Goal: Task Accomplishment & Management: Complete application form

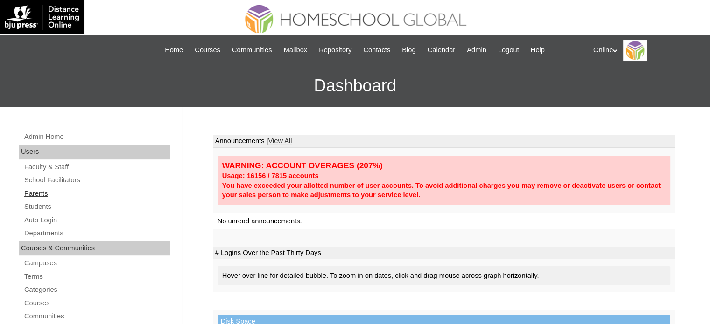
click at [50, 194] on link "Parents" at bounding box center [96, 194] width 147 height 12
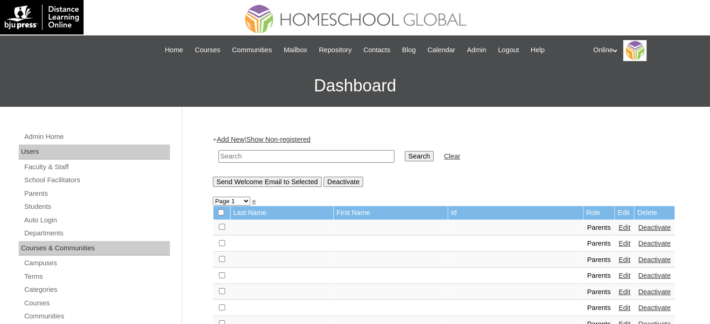
click at [305, 151] on input "text" at bounding box center [306, 156] width 176 height 13
type input "mendoza"
click at [405, 151] on input "Search" at bounding box center [419, 156] width 29 height 10
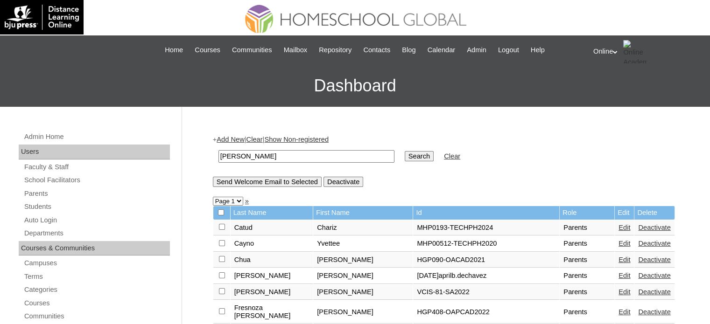
click at [235, 137] on link "Add New" at bounding box center [231, 139] width 28 height 7
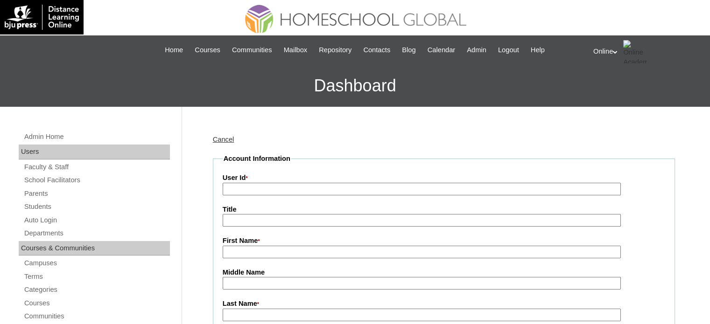
click at [296, 184] on input "User Id *" at bounding box center [422, 189] width 398 height 13
click at [319, 187] on input "User Id *" at bounding box center [422, 189] width 398 height 13
paste input "HGP0135-OACAD2025"
type input "HGP0135-OACAD2025"
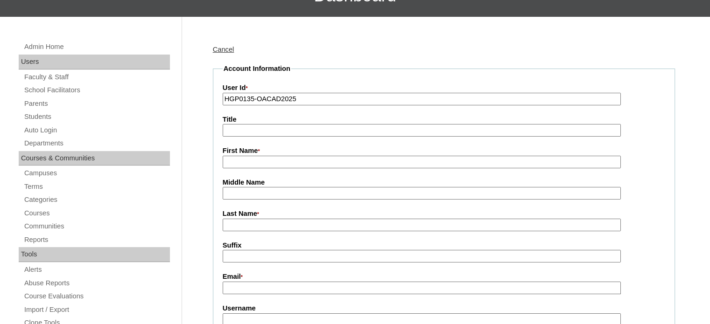
scroll to position [93, 0]
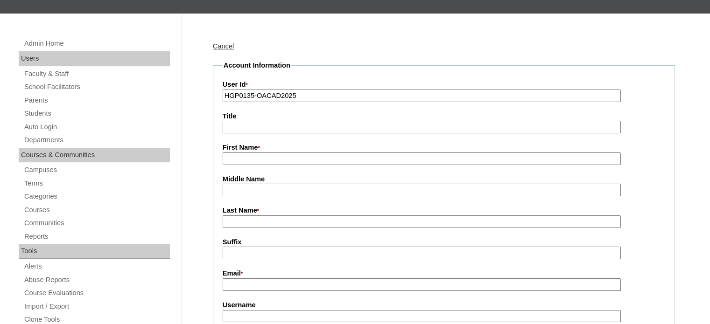
click at [300, 158] on input "First Name *" at bounding box center [422, 159] width 398 height 13
paste input "Jasmin Mendoza"
click at [268, 160] on input "Jasmin Mendoza" at bounding box center [422, 159] width 398 height 13
type input "Jasmin"
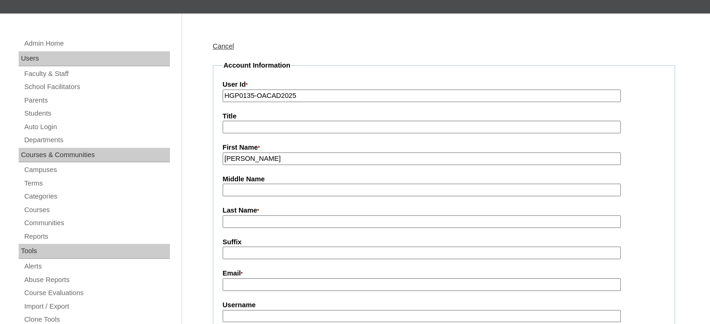
click at [266, 218] on input "Last Name *" at bounding box center [422, 222] width 398 height 13
paste input "Mendoza"
type input "Mendoza"
click at [297, 283] on input "Email *" at bounding box center [422, 285] width 398 height 13
paste input "jasmincmendoza18@gmail.com"
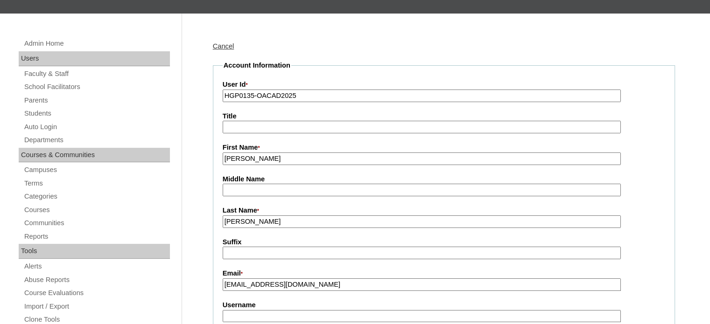
type input "jasmincmendoza18@gmail.com"
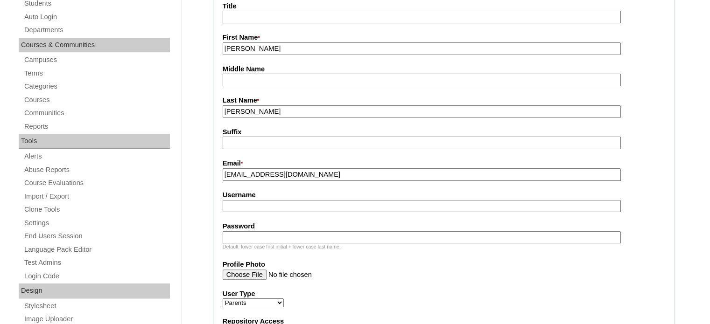
scroll to position [233, 0]
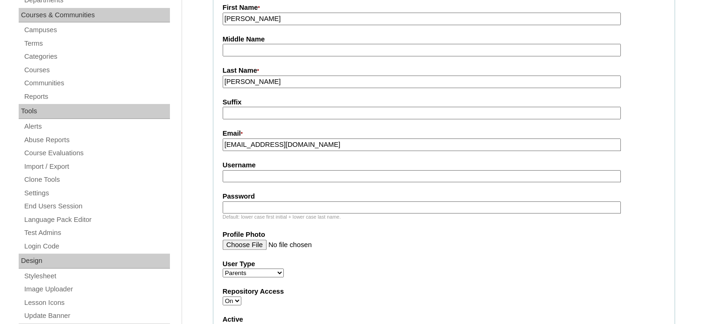
click at [284, 177] on input "Username" at bounding box center [422, 176] width 398 height 13
paste input "jmendoza2025"
type input "jmendoza2025"
click at [282, 202] on input "Password" at bounding box center [422, 208] width 398 height 13
paste input "SczpK"
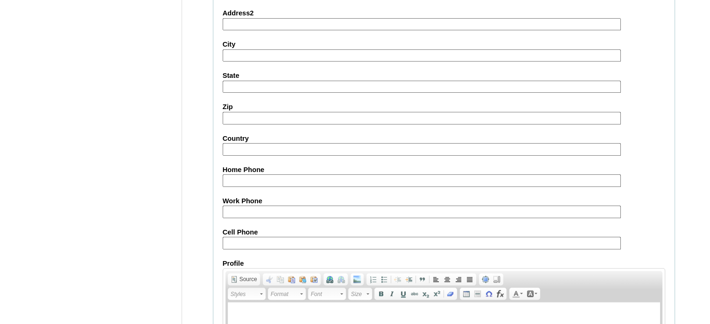
scroll to position [928, 0]
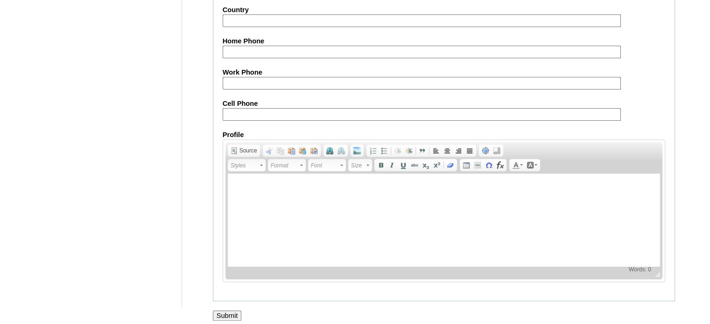
type input "SczpK"
click at [224, 311] on input "Submit" at bounding box center [227, 316] width 29 height 10
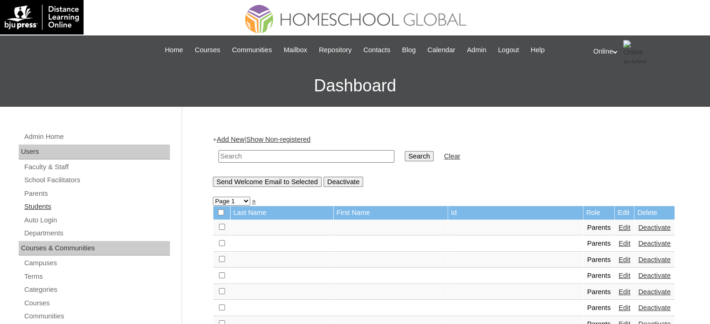
click at [55, 206] on link "Students" at bounding box center [96, 207] width 147 height 12
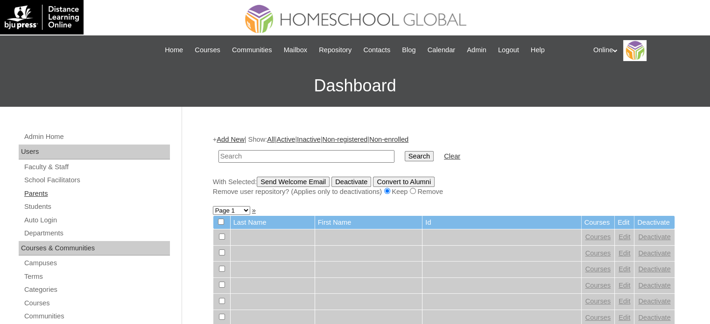
click at [64, 194] on link "Parents" at bounding box center [96, 194] width 147 height 12
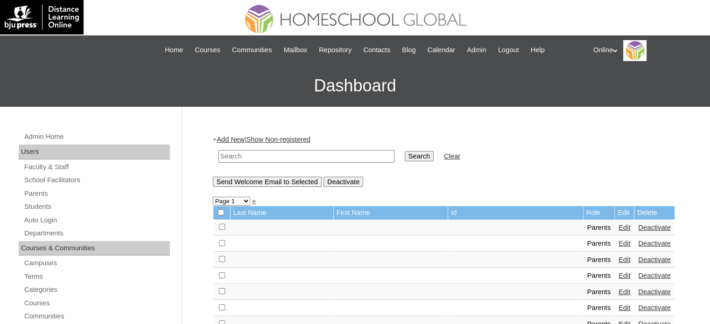
click at [258, 156] on input "text" at bounding box center [306, 156] width 176 height 13
type input "española"
click at [405, 151] on input "Search" at bounding box center [419, 156] width 29 height 10
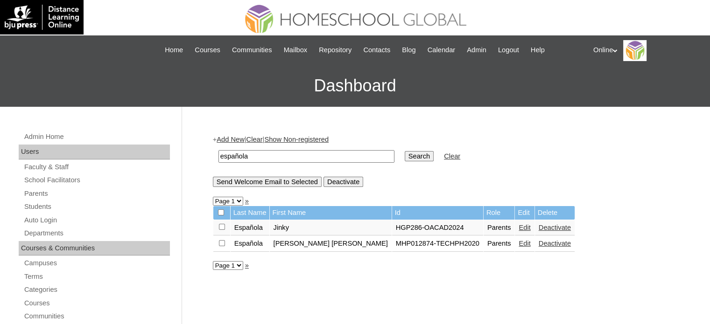
click at [519, 227] on link "Edit" at bounding box center [525, 227] width 12 height 7
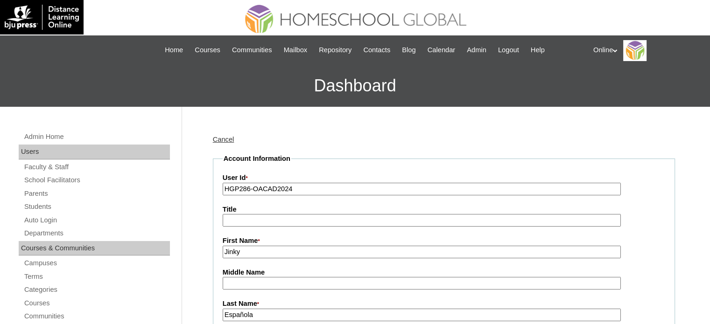
click at [369, 192] on input "HGP286-OACAD2024" at bounding box center [422, 189] width 398 height 13
paste input "0136-OACAD2025"
type input "HGP0136-OACAD2025"
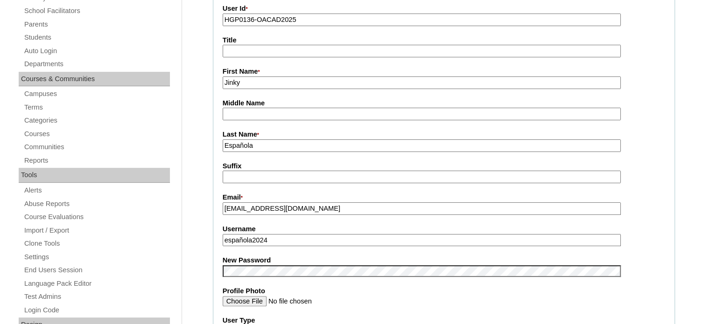
scroll to position [187, 0]
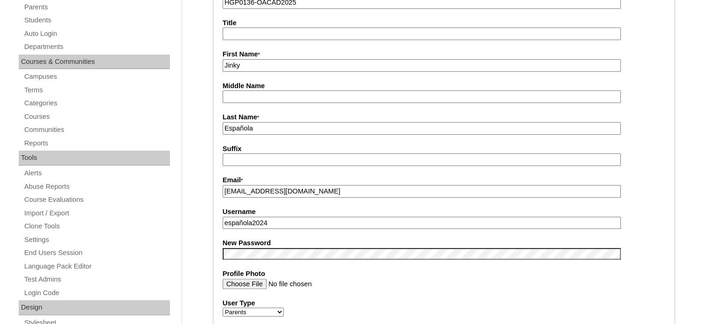
click at [286, 223] on input "española2024" at bounding box center [422, 223] width 398 height 13
paste input "jruiz2025"
type input "jruiz2025"
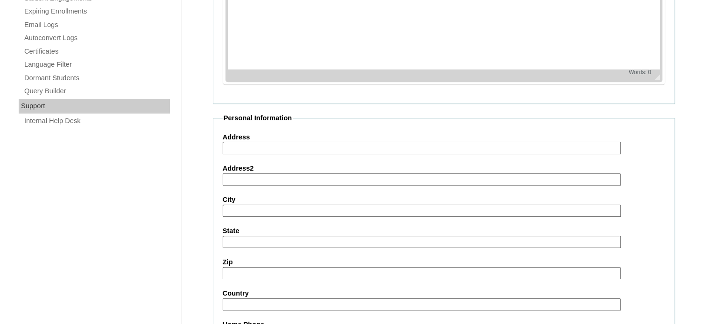
scroll to position [893, 0]
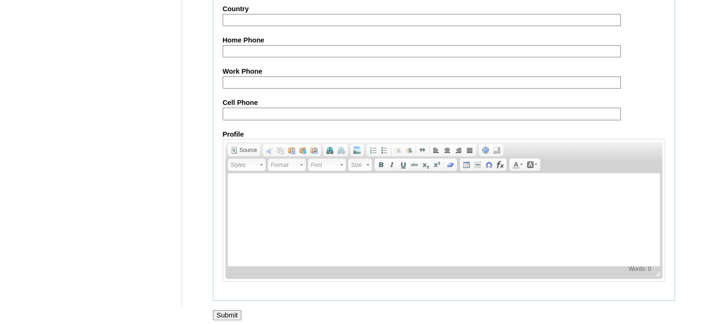
click at [231, 311] on input "Submit" at bounding box center [227, 315] width 29 height 10
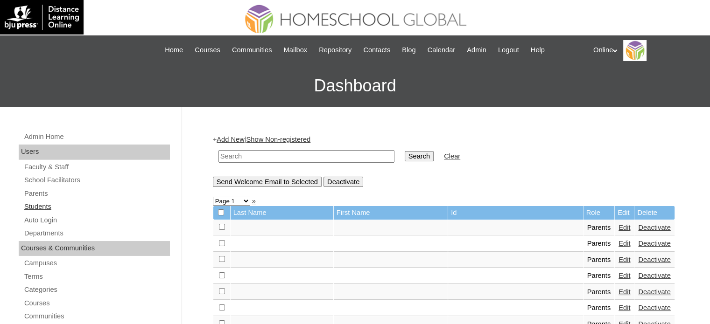
click at [113, 202] on link "Students" at bounding box center [96, 207] width 147 height 12
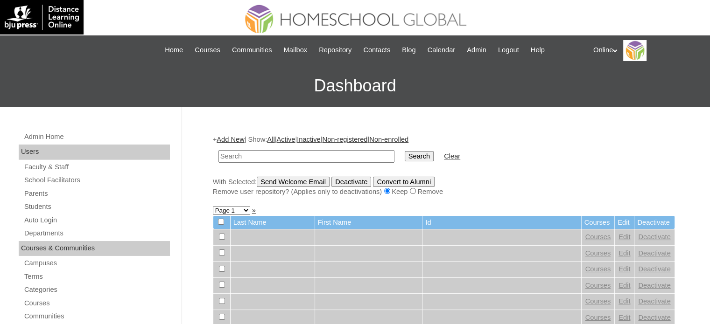
click at [241, 142] on link "Add New" at bounding box center [231, 139] width 28 height 7
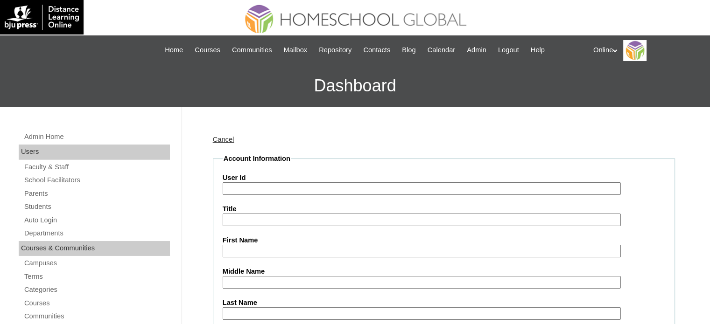
click at [279, 186] on input "User Id" at bounding box center [422, 189] width 398 height 13
click at [355, 192] on input "User Id" at bounding box center [422, 189] width 398 height 13
paste input "HG167OACAD2025"
type input "HG167OACAD2025"
click at [250, 250] on input "First Name" at bounding box center [422, 251] width 398 height 13
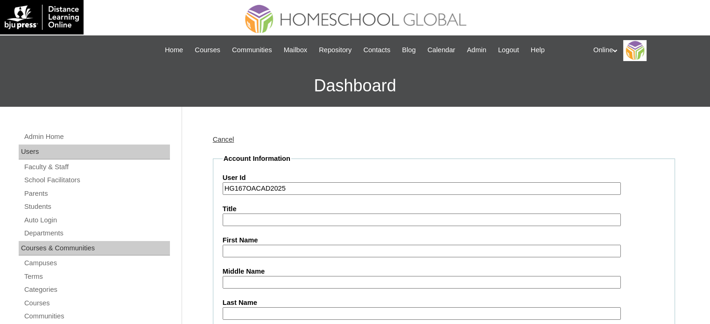
paste input "Nathaniel Mendoza _250006448"
click at [308, 255] on input "Nathaniel Mendoza _250006448" at bounding box center [422, 251] width 398 height 13
click at [278, 250] on input "Nathaniel Mendoza" at bounding box center [422, 251] width 398 height 13
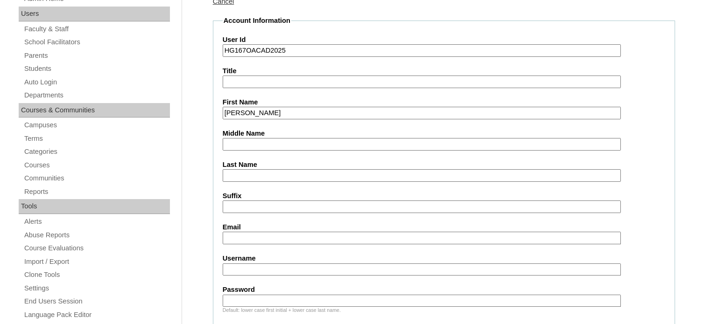
scroll to position [140, 0]
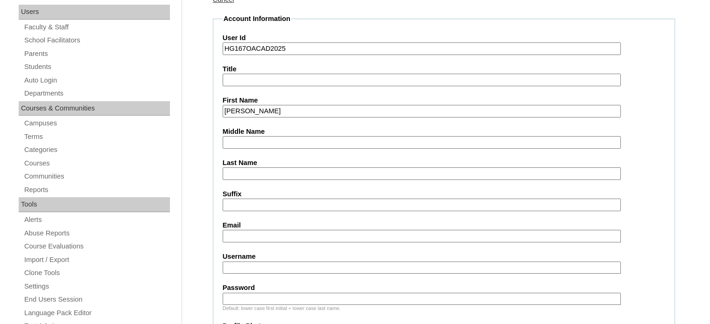
type input "Nathaniel"
click at [260, 174] on input "Last Name" at bounding box center [422, 174] width 398 height 13
paste input "Mendoza"
type input "Mendoza"
click at [285, 239] on input "Email" at bounding box center [422, 236] width 398 height 13
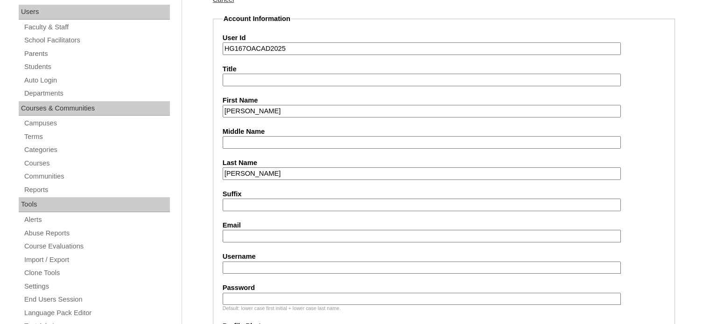
paste input "jasmincmendoza18@gmail.com"
click at [287, 237] on input "jasmincmendoza18@gmail.com" at bounding box center [422, 236] width 398 height 13
type input "jasmincmendoza18@gmail.com"
click at [293, 263] on input "Username" at bounding box center [422, 268] width 398 height 13
paste input "nathaniel.mendoza2025"
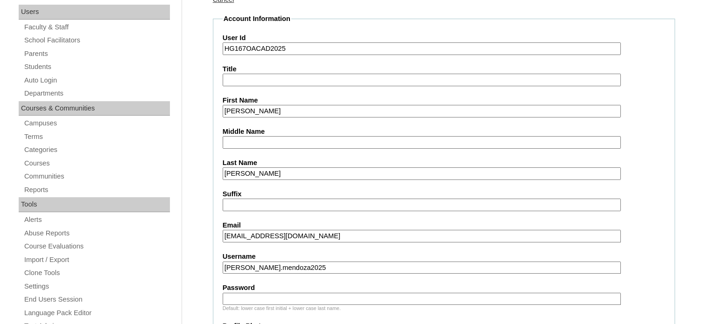
type input "nathaniel.mendoza2025"
click at [253, 293] on input "Password" at bounding box center [422, 299] width 398 height 13
paste input "nTmDz"
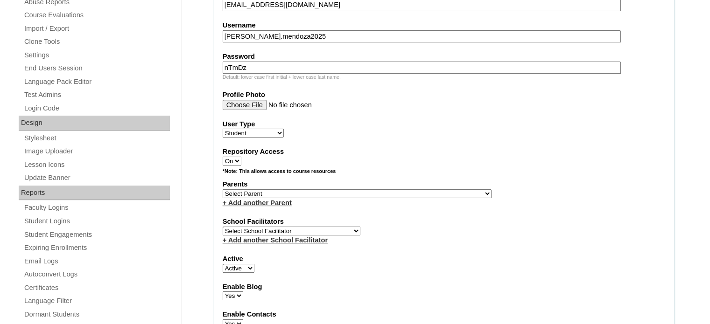
scroll to position [373, 0]
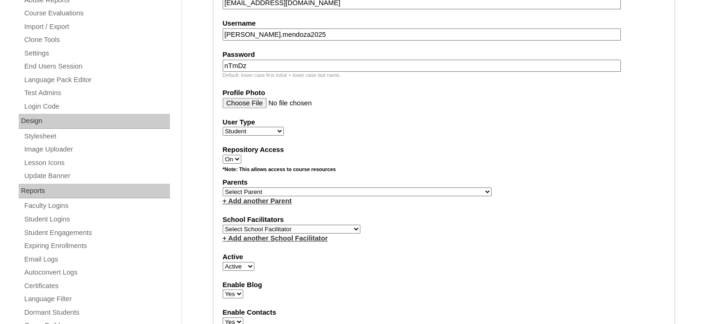
type input "nTmDz"
click at [342, 191] on select "Select Parent , , , , , , , , , , , , , , , , , , , , , , , , , , , , , , , , ,…" at bounding box center [357, 192] width 269 height 9
click at [343, 190] on select "Select Parent , , , , , , , , , , , , , , , , , , , , , , , , , , , , , , , , ,…" at bounding box center [357, 192] width 269 height 9
drag, startPoint x: 346, startPoint y: 184, endPoint x: 381, endPoint y: 194, distance: 35.8
click at [346, 188] on select "Select Parent , , , , , , , , , , , , , , , , , , , , , , , , , , , , , , , , ,…" at bounding box center [357, 192] width 269 height 9
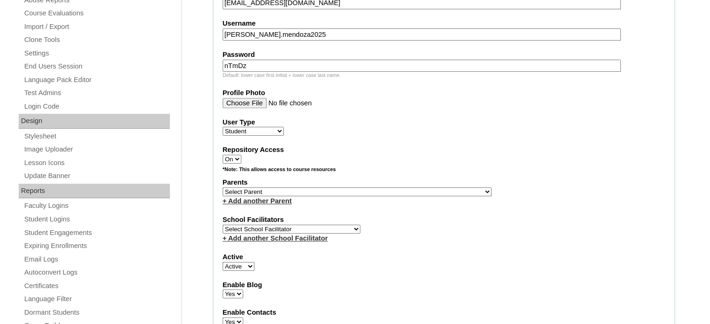
select select "43247"
click at [223, 188] on select "Select Parent , , , , , , , , , , , , , , , , , , , , , , , , , , , , , , , , ,…" at bounding box center [357, 192] width 269 height 9
click at [306, 225] on span "Select School Facilitator [PERSON_NAME] [PERSON_NAME] Gloryfe [PERSON_NAME] [PE…" at bounding box center [292, 228] width 138 height 7
click at [307, 225] on select "Select School Facilitator [PERSON_NAME] [PERSON_NAME] Gloryfe [PERSON_NAME] [PE…" at bounding box center [292, 229] width 138 height 9
select select "29277"
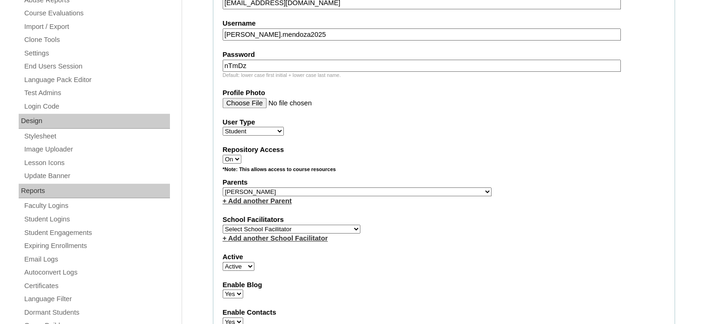
click at [223, 225] on select "Select School Facilitator [PERSON_NAME] [PERSON_NAME] Gloryfe [PERSON_NAME] [PE…" at bounding box center [292, 229] width 138 height 9
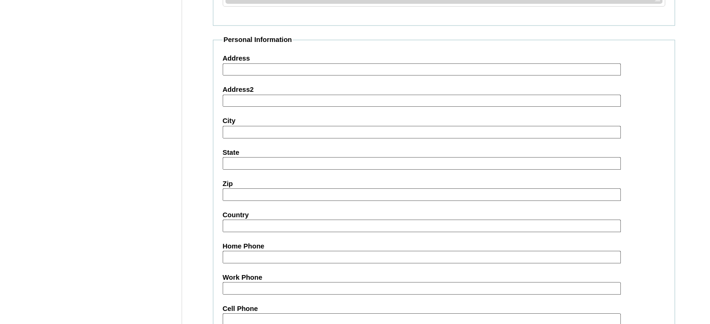
scroll to position [1086, 0]
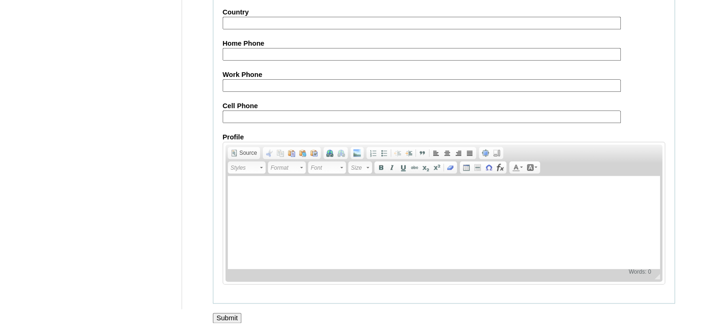
click at [225, 313] on input "Submit" at bounding box center [227, 318] width 29 height 10
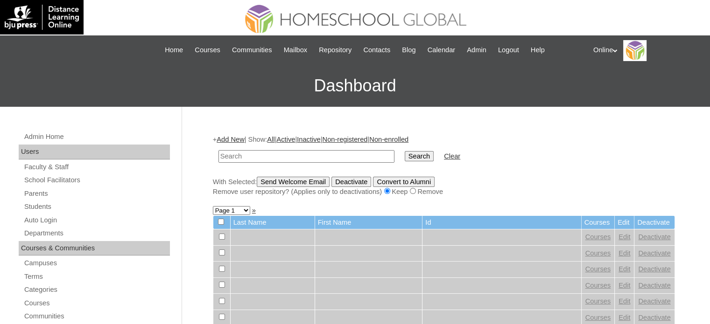
click at [331, 154] on input "text" at bounding box center [306, 156] width 176 height 13
type input "española"
click at [405, 151] on input "Search" at bounding box center [419, 156] width 29 height 10
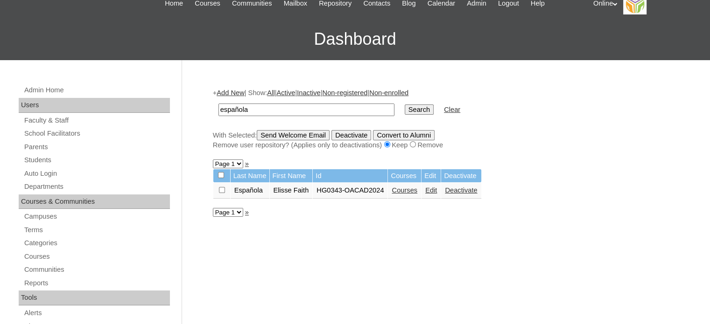
scroll to position [52, 0]
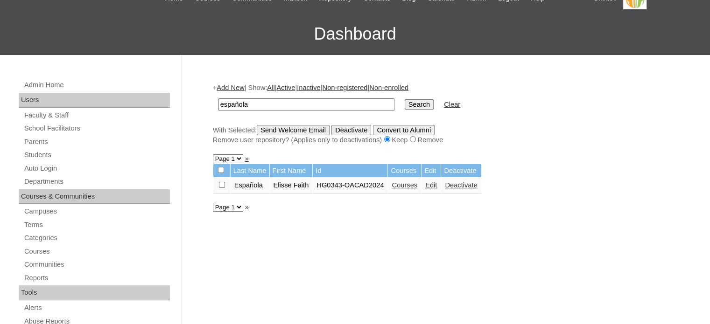
click at [433, 186] on link "Edit" at bounding box center [431, 185] width 12 height 7
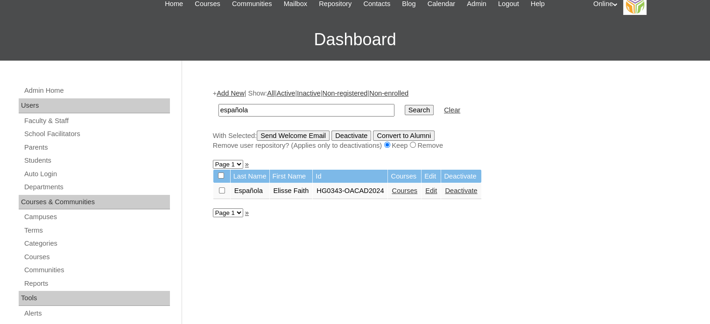
scroll to position [51, 0]
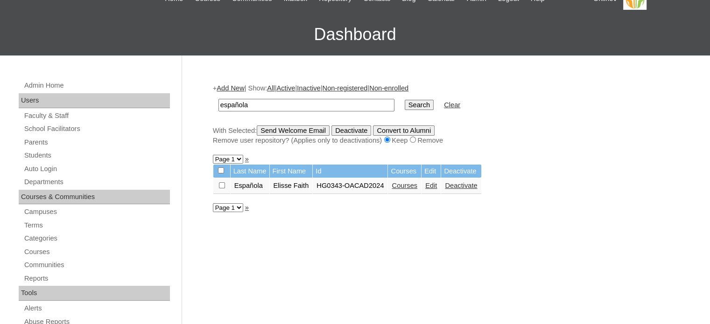
click at [465, 185] on link "Deactivate" at bounding box center [461, 185] width 32 height 7
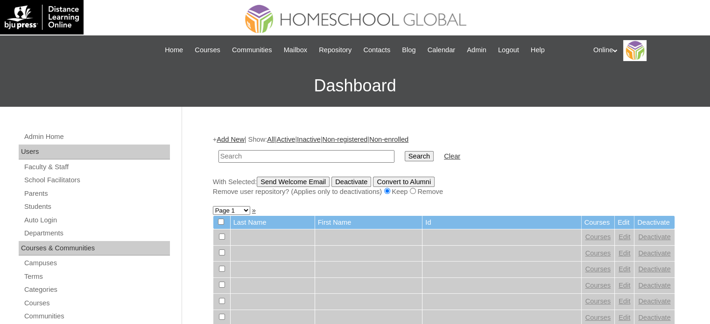
click at [241, 141] on link "Add New" at bounding box center [231, 139] width 28 height 7
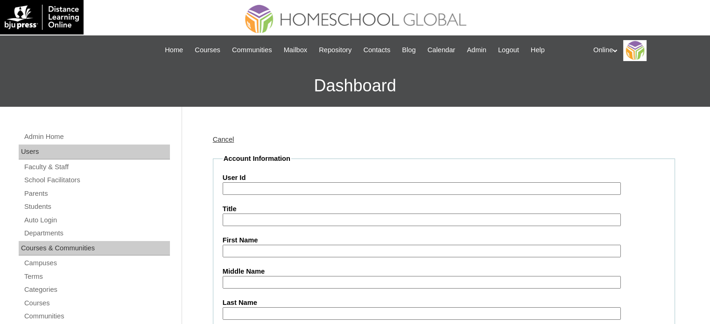
click at [289, 188] on input "User Id" at bounding box center [422, 189] width 398 height 13
paste input "HG168OACAD2025"
type input "HG168OACAD2025"
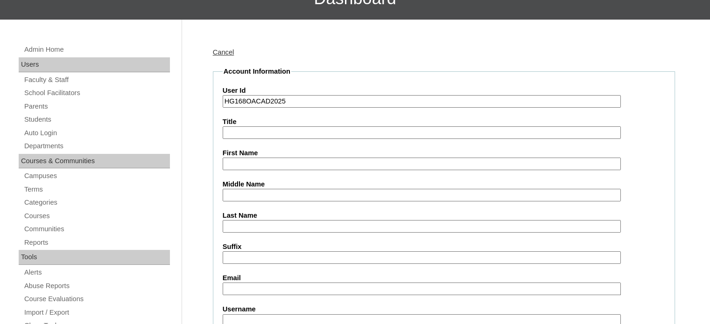
scroll to position [93, 0]
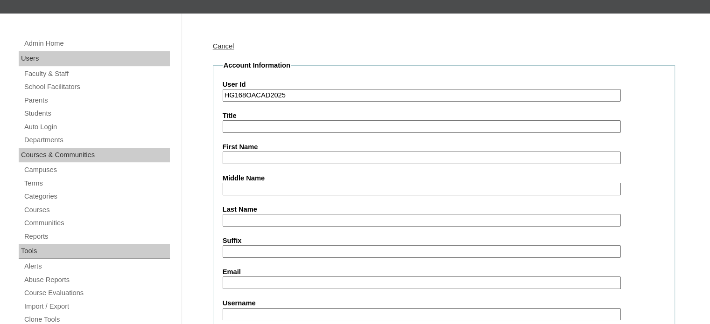
click at [307, 155] on input "First Name" at bounding box center [422, 158] width 398 height 13
paste input "[PERSON_NAME] [PERSON_NAME] ESPAÑOLA _062014-2464"
click at [349, 158] on input "[PERSON_NAME] [PERSON_NAME] ESPAÑOLA _062014-2464" at bounding box center [422, 158] width 398 height 13
click at [364, 157] on input "[PERSON_NAME] [PERSON_NAME] ESPAÑOLA _062014-2464" at bounding box center [422, 158] width 398 height 13
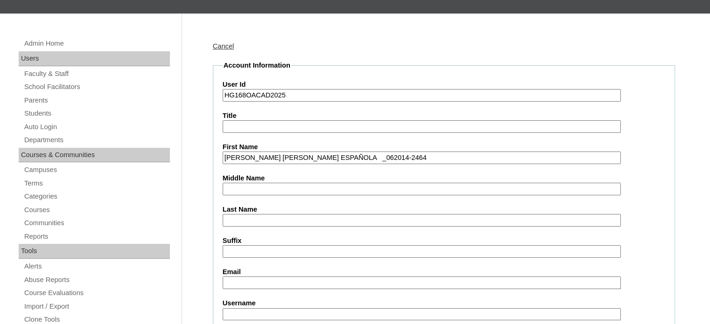
drag, startPoint x: 361, startPoint y: 157, endPoint x: 321, endPoint y: 156, distance: 40.2
click at [321, 156] on input "[PERSON_NAME] [PERSON_NAME] ESPAÑOLA _062014-2464" at bounding box center [422, 158] width 398 height 13
click at [300, 157] on input "[PERSON_NAME] [PERSON_NAME] ESPAÑOLA" at bounding box center [422, 158] width 398 height 13
type input "[PERSON_NAME] [PERSON_NAME]"
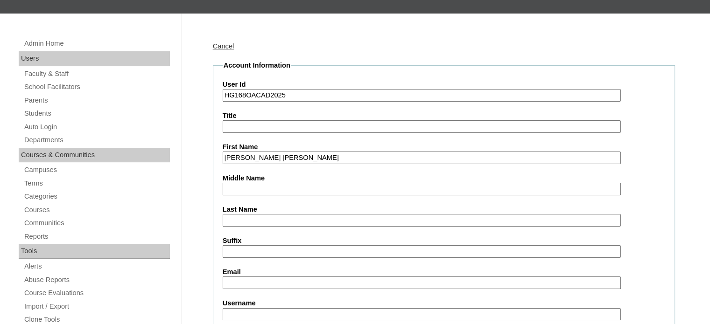
click at [277, 219] on input "Last Name" at bounding box center [422, 220] width 398 height 13
paste input "ESPAÑOLA"
type input "ESPAÑOLA"
click at [268, 157] on input "[PERSON_NAME] [PERSON_NAME]" at bounding box center [422, 158] width 398 height 13
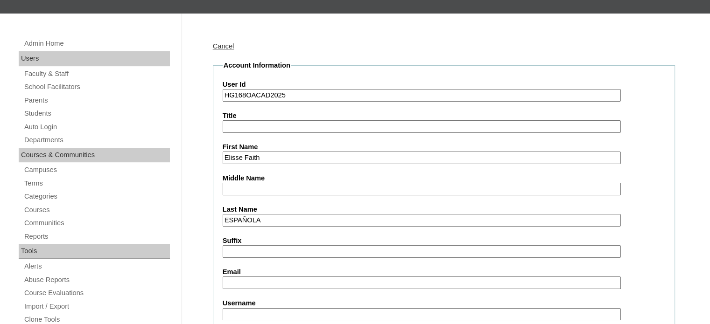
type input "Elisse Faith"
click at [265, 190] on input "Middle Name" at bounding box center [422, 189] width 398 height 13
paste input "[PERSON_NAME]"
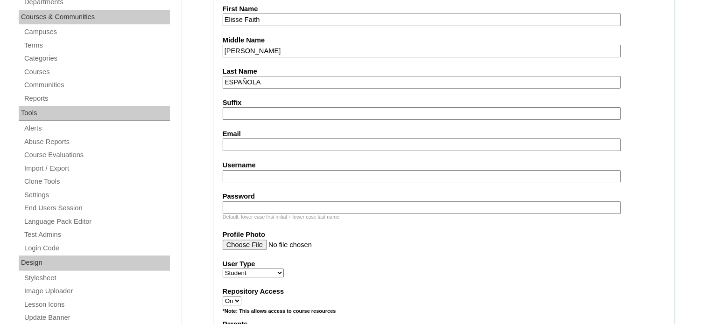
type input "[PERSON_NAME]"
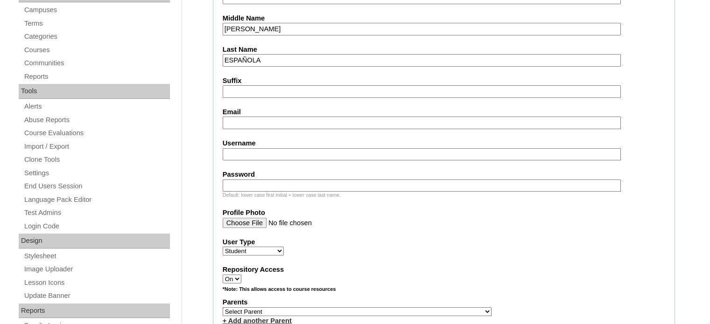
scroll to position [327, 0]
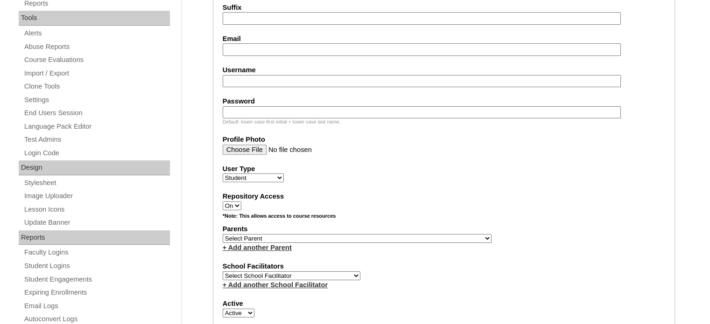
click at [273, 52] on input "Email" at bounding box center [422, 49] width 398 height 13
paste input "[EMAIL_ADDRESS][DOMAIN_NAME]"
type input "[EMAIL_ADDRESS][DOMAIN_NAME]"
click at [319, 84] on input "Username" at bounding box center [422, 81] width 398 height 13
paste input "elisse.española2025"
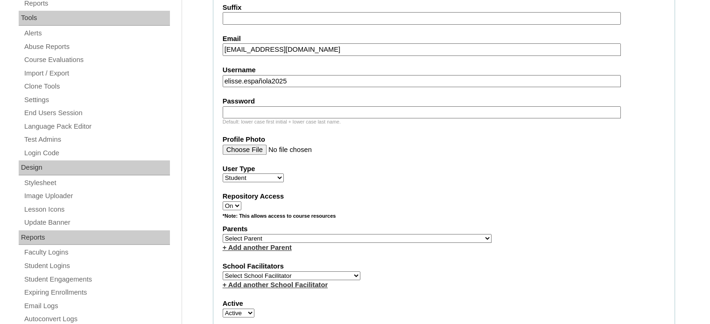
type input "elisse.española2025"
paste input "eFrsL"
type input "eFrsL"
click at [326, 234] on select "Select Parent , , , , , , , , , , , , , , , , , , , , , , , , , , , , , , , , ,…" at bounding box center [357, 238] width 269 height 9
click at [322, 234] on select "Select Parent , , , , , , , , , , , , , , , , , , , , , , , , , , , , , , , , ,…" at bounding box center [357, 238] width 269 height 9
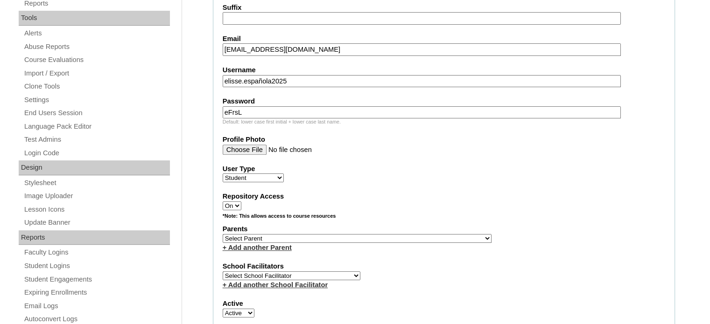
click at [323, 234] on select "Select Parent , , , , , , , , , , , , , , , , , , , , , , , , , , , , , , , , ,…" at bounding box center [357, 238] width 269 height 9
select select "41340"
click at [223, 234] on select "Select Parent , , , , , , , , , , , , , , , , , , , , , , , , , , , , , , , , ,…" at bounding box center [357, 238] width 269 height 9
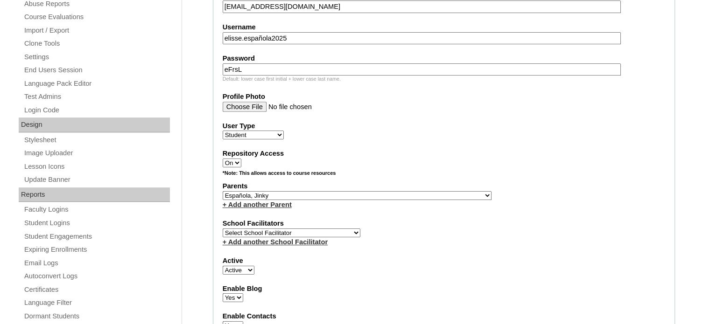
scroll to position [373, 0]
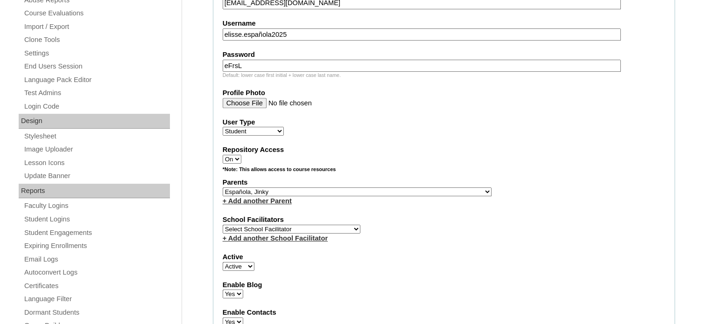
click at [321, 225] on select "Select School Facilitator [PERSON_NAME] [PERSON_NAME] Gloryfe [PERSON_NAME] [PE…" at bounding box center [292, 229] width 138 height 9
select select "29277"
click at [223, 225] on select "Select School Facilitator [PERSON_NAME] [PERSON_NAME] Gloryfe [PERSON_NAME] [PE…" at bounding box center [292, 229] width 138 height 9
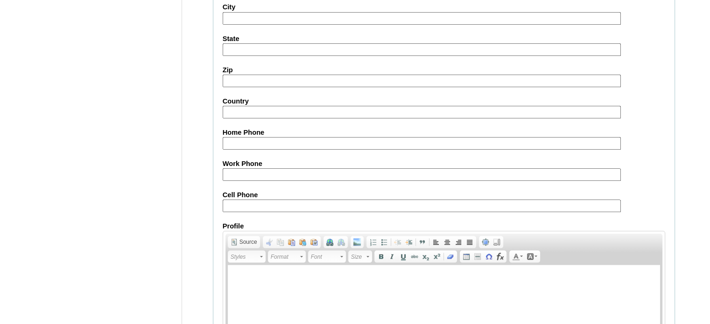
scroll to position [1086, 0]
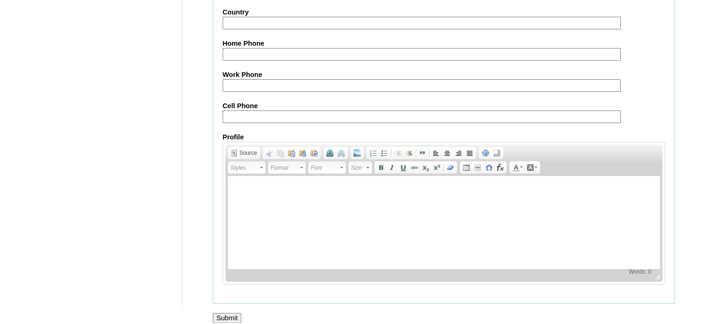
click at [232, 313] on input "Submit" at bounding box center [227, 318] width 29 height 10
